Goal: Entertainment & Leisure: Consume media (video, audio)

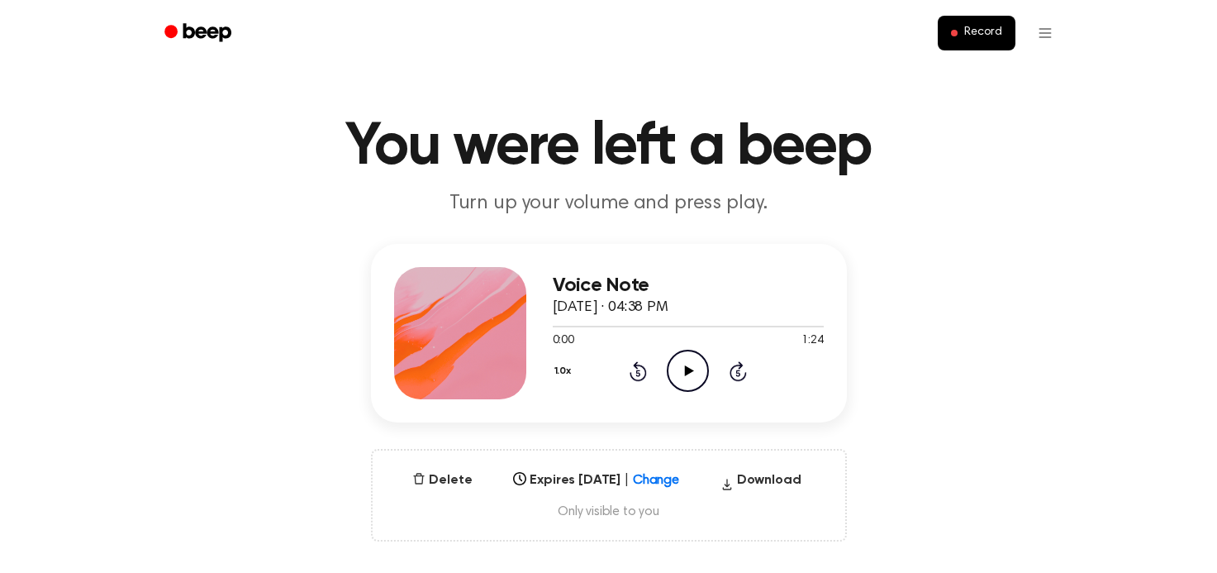
scroll to position [112, 0]
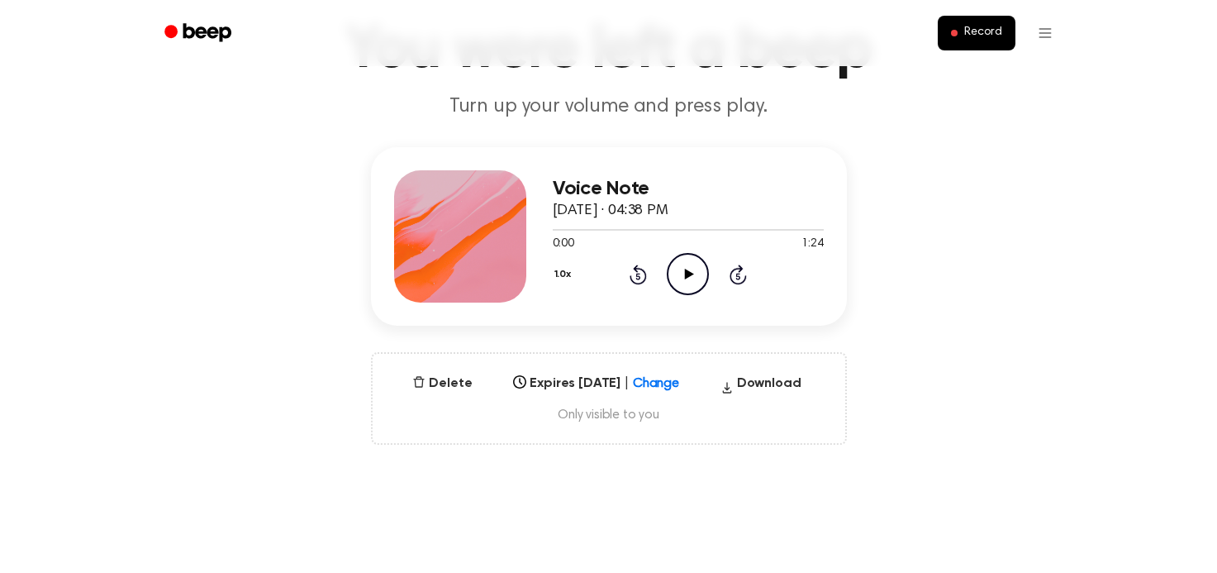
click at [674, 276] on icon "Play Audio" at bounding box center [688, 274] width 42 height 42
click at [612, 223] on div at bounding box center [688, 228] width 271 height 13
drag, startPoint x: 556, startPoint y: 230, endPoint x: 661, endPoint y: 240, distance: 105.4
click at [661, 240] on div "0:02 1:24 Your browser does not support the [object Object] element." at bounding box center [688, 237] width 271 height 31
click at [651, 227] on div at bounding box center [688, 228] width 271 height 13
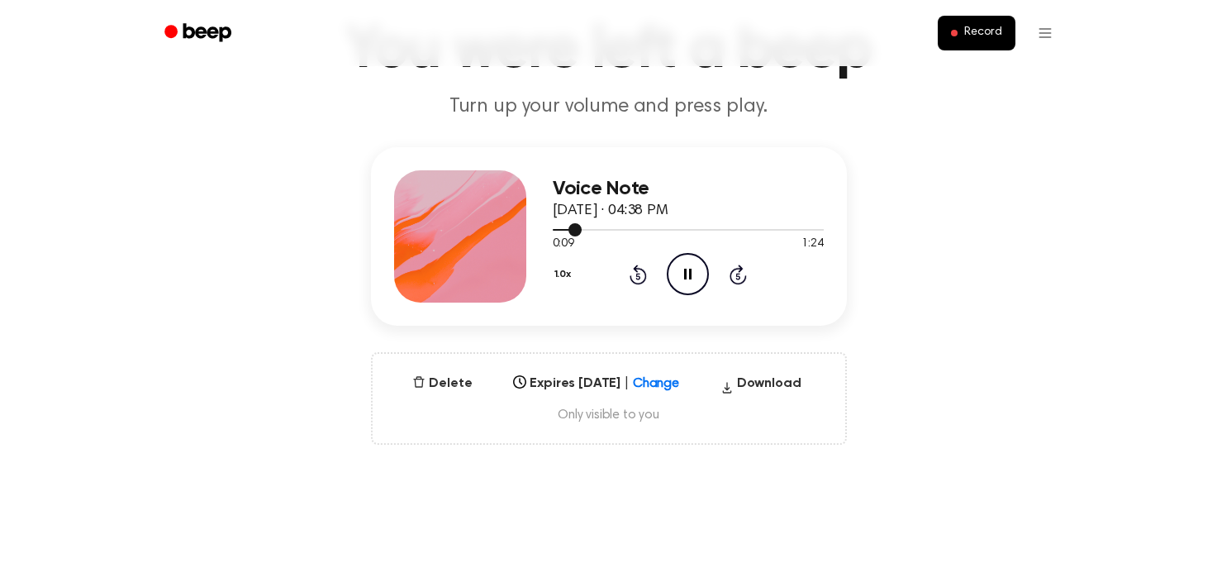
drag, startPoint x: 651, startPoint y: 227, endPoint x: 675, endPoint y: 232, distance: 24.5
click at [675, 232] on div at bounding box center [688, 228] width 271 height 13
drag, startPoint x: 677, startPoint y: 226, endPoint x: 768, endPoint y: 228, distance: 90.9
click at [768, 229] on div at bounding box center [688, 228] width 271 height 13
drag, startPoint x: 700, startPoint y: 225, endPoint x: 468, endPoint y: 209, distance: 232.7
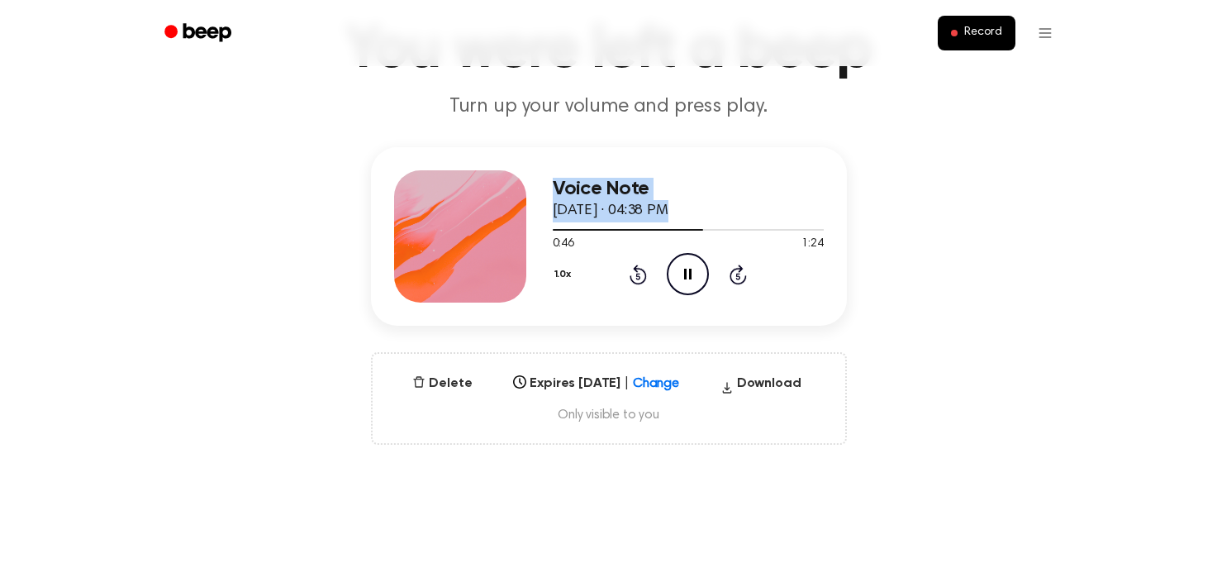
click at [466, 210] on div "Voice Note [DATE] · 04:38 PM 0:46 1:24 Your browser does not support the [objec…" at bounding box center [609, 236] width 476 height 178
click at [832, 218] on div "Voice Note [DATE] · 04:38 PM 0:47 1:24 Your browser does not support the [objec…" at bounding box center [609, 236] width 476 height 178
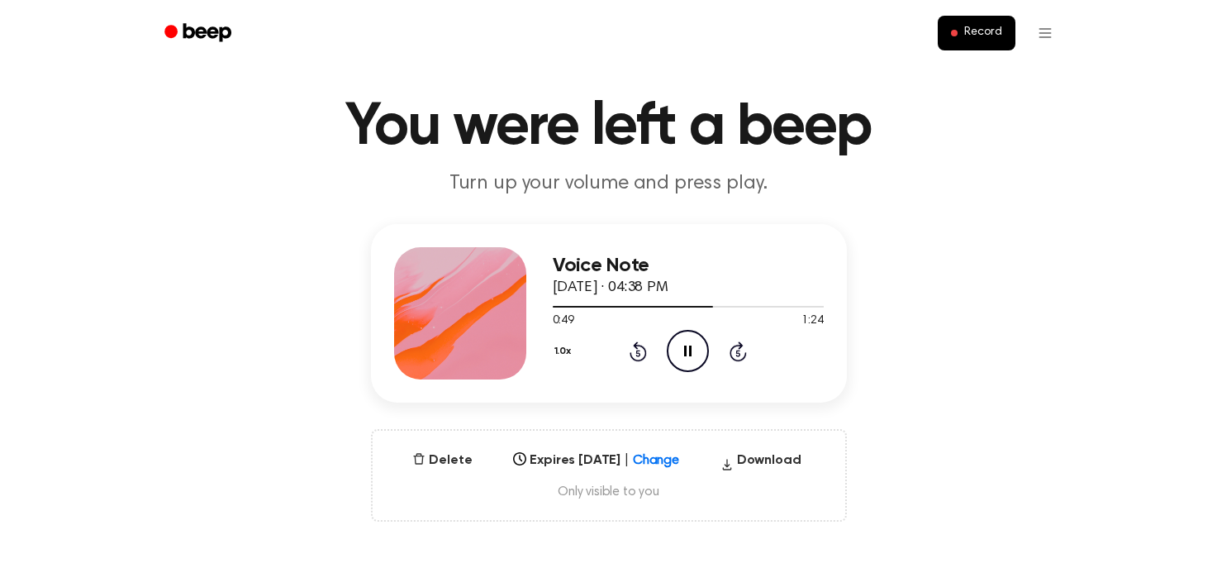
scroll to position [31, 0]
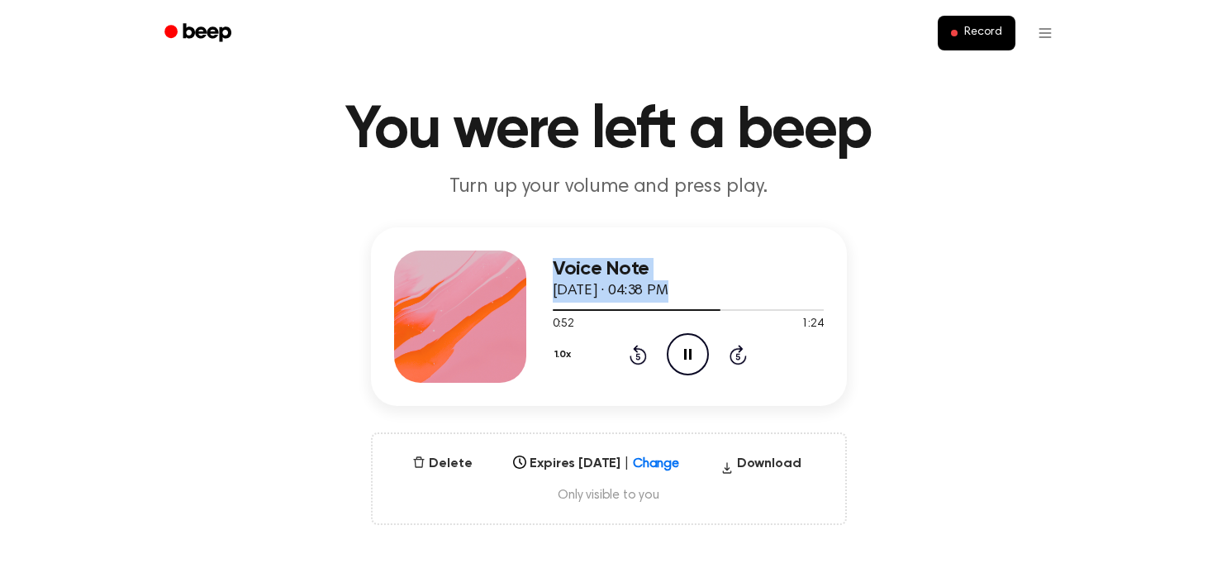
drag, startPoint x: 715, startPoint y: 312, endPoint x: 504, endPoint y: 320, distance: 211.6
click at [504, 320] on div "Voice Note [DATE] · 04:38 PM 0:52 1:24 Your browser does not support the [objec…" at bounding box center [609, 316] width 476 height 178
click at [699, 370] on circle at bounding box center [688, 354] width 40 height 40
click at [693, 366] on icon "Play Audio" at bounding box center [688, 354] width 42 height 42
click at [693, 366] on icon "Pause Audio" at bounding box center [688, 354] width 42 height 42
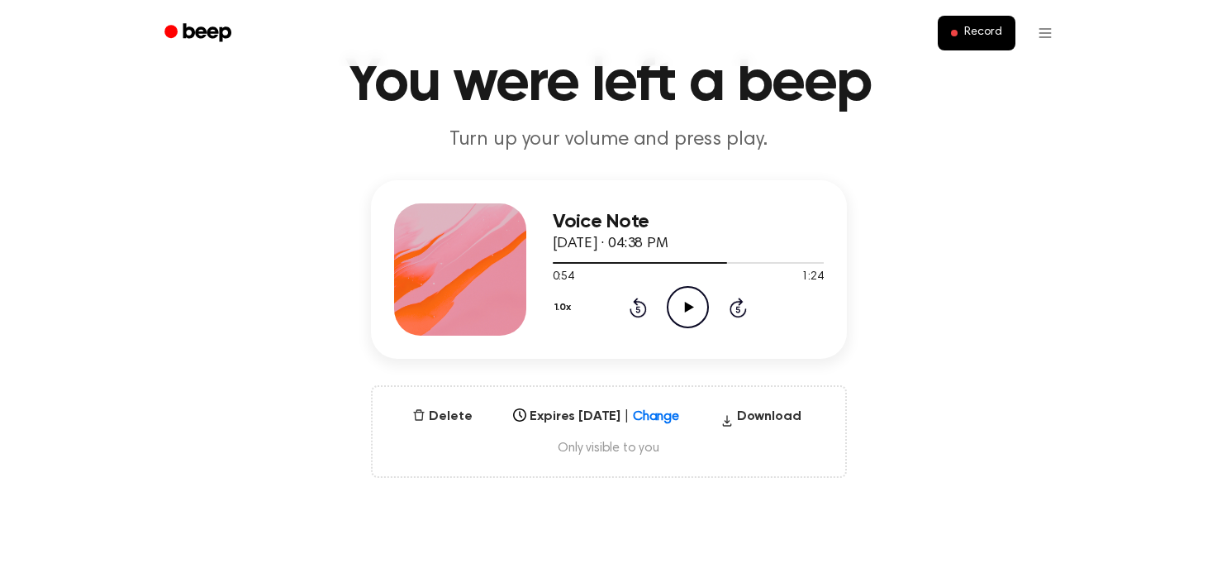
scroll to position [82, 0]
